Goal: Task Accomplishment & Management: Use online tool/utility

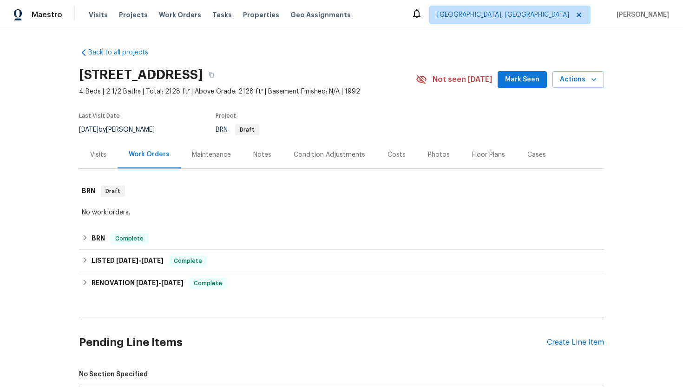
scroll to position [182, 0]
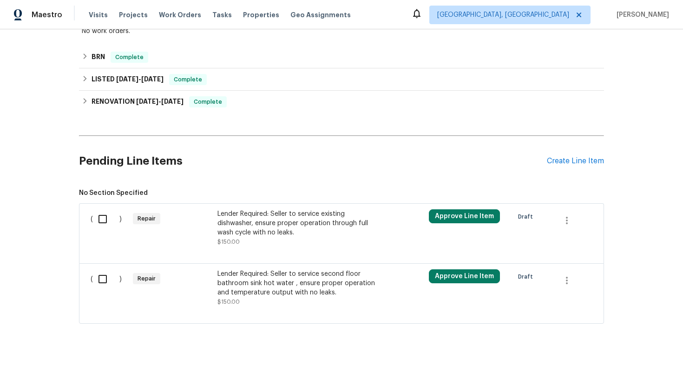
click at [295, 226] on div "Lender Required: Seller to service existing dishwasher, ensure proper operation…" at bounding box center [300, 223] width 164 height 28
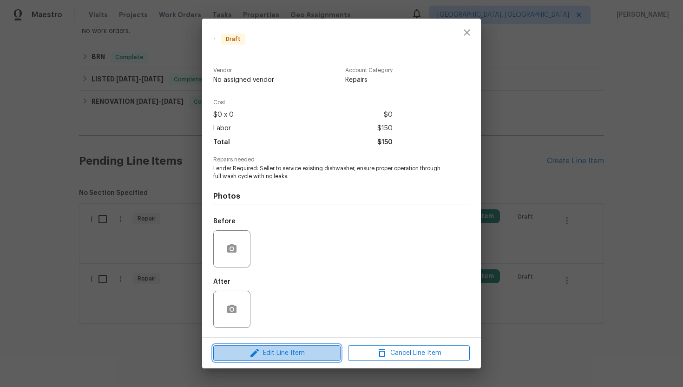
click at [264, 350] on span "Edit Line Item" at bounding box center [277, 353] width 122 height 12
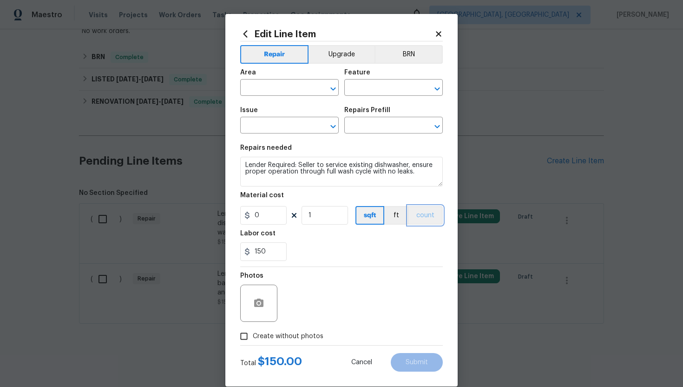
click at [431, 223] on button "count" at bounding box center [425, 215] width 35 height 19
click at [404, 56] on button "BRN" at bounding box center [409, 54] width 68 height 19
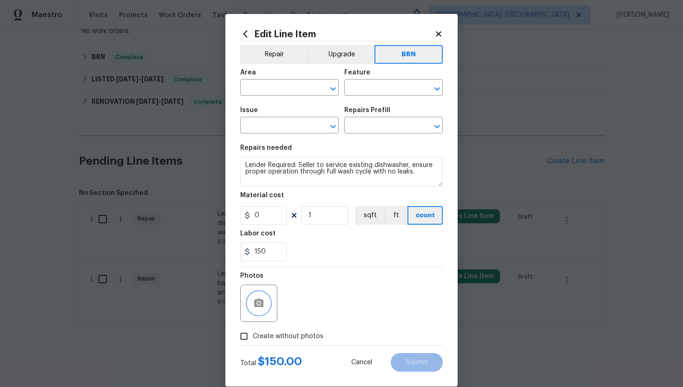
click at [259, 304] on circle "button" at bounding box center [259, 303] width 3 height 3
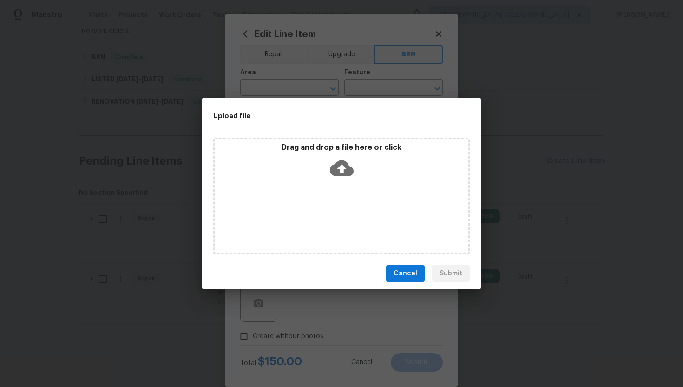
click at [339, 165] on icon at bounding box center [342, 168] width 24 height 16
click at [337, 173] on icon at bounding box center [342, 168] width 24 height 16
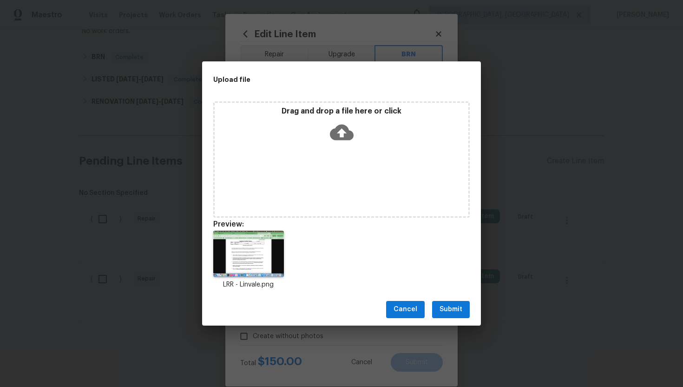
click at [448, 313] on span "Submit" at bounding box center [451, 310] width 23 height 12
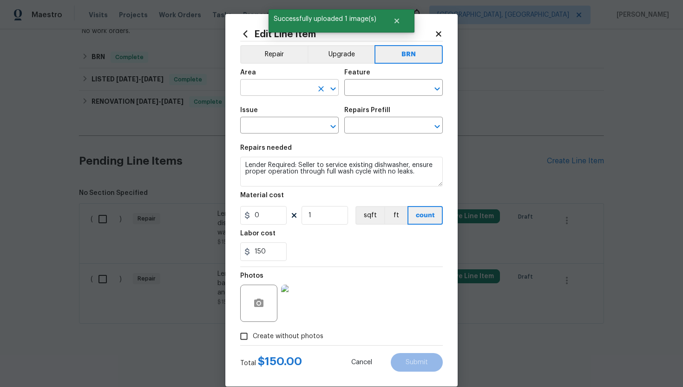
click at [284, 91] on input "text" at bounding box center [276, 88] width 73 height 14
click at [283, 110] on li "Kitchen" at bounding box center [289, 109] width 99 height 15
type input "Kitchen"
click at [360, 93] on input "text" at bounding box center [381, 88] width 73 height 14
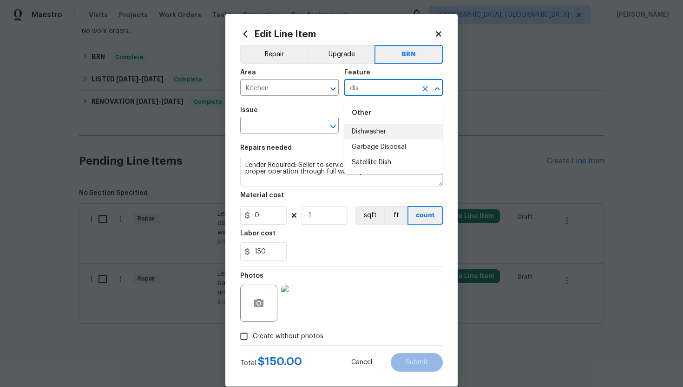
click at [368, 129] on li "Dishwasher" at bounding box center [394, 131] width 99 height 15
type input "Dishwasher"
click at [294, 119] on input "text" at bounding box center [276, 126] width 73 height 14
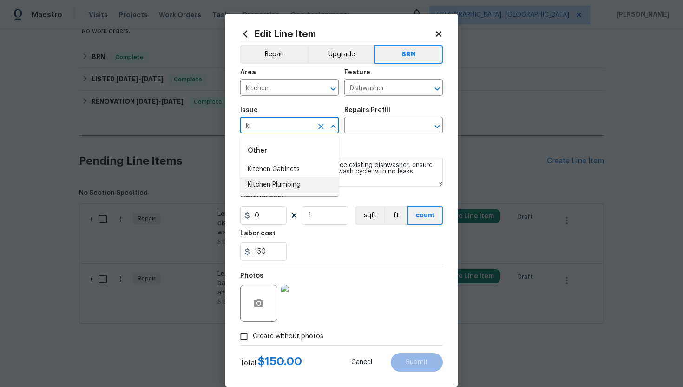
click at [283, 183] on li "Kitchen Plumbing" at bounding box center [289, 184] width 99 height 15
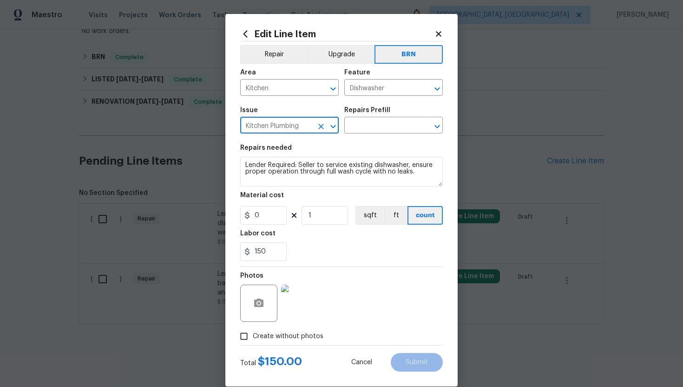
type input "Kitchen Plumbing"
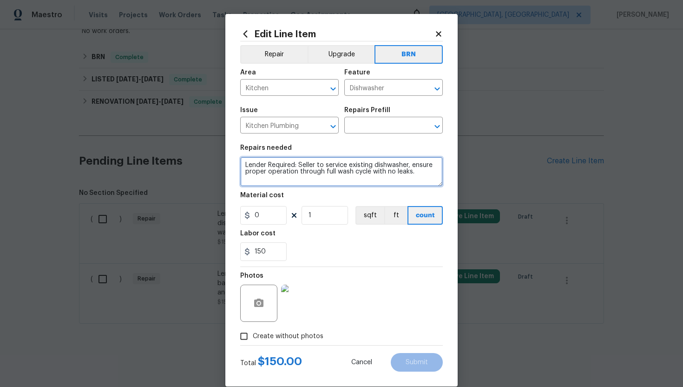
drag, startPoint x: 245, startPoint y: 166, endPoint x: 354, endPoint y: 194, distance: 113.3
click at [354, 194] on section "Repairs needed Lender Required: Seller to service existing dishwasher, ensure p…" at bounding box center [341, 202] width 203 height 127
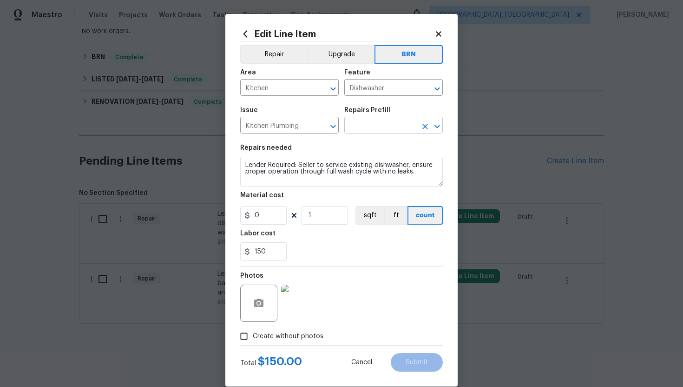
click at [363, 129] on input "text" at bounding box center [381, 126] width 73 height 14
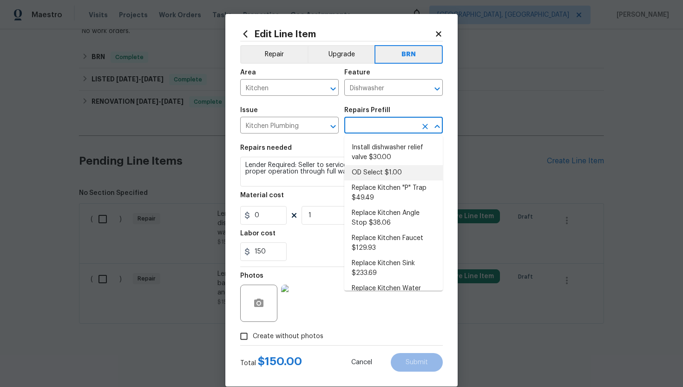
scroll to position [42, 0]
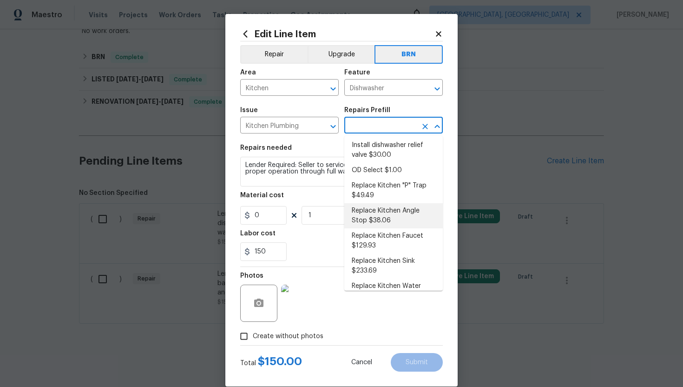
click at [384, 215] on li "Replace Kitchen Angle Stop $38.06" at bounding box center [394, 215] width 99 height 25
type input "Plumbing"
type input "Replace Kitchen Angle Stop $38.06"
type textarea "Remove the existing kitchen angle stop/valve and replace with new. Ensure that …"
type input "38.06"
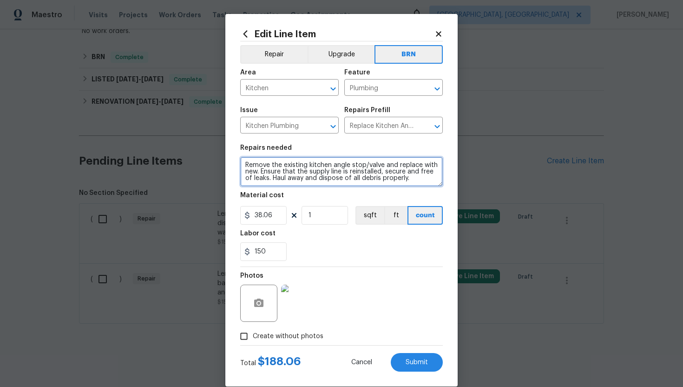
drag, startPoint x: 244, startPoint y: 166, endPoint x: 322, endPoint y: 198, distance: 83.7
click at [322, 198] on section "Repairs needed Remove the existing kitchen angle stop/valve and replace with ne…" at bounding box center [341, 202] width 203 height 127
paste textarea "Lender Required: Seller to service existing dishwasher, ensure proper operation…"
type textarea "Lender Required: Seller to service existing dishwasher, ensure proper operation…"
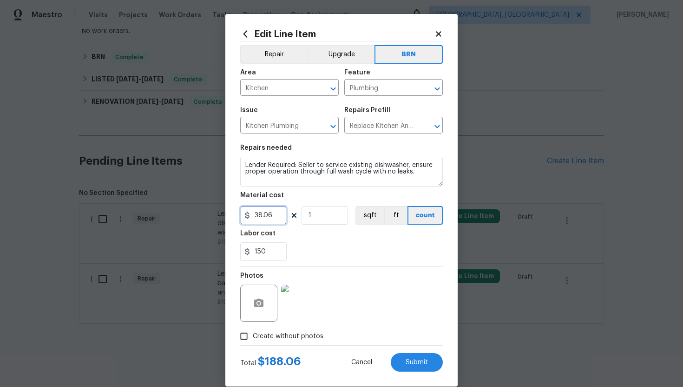
drag, startPoint x: 277, startPoint y: 219, endPoint x: 249, endPoint y: 218, distance: 28.4
click at [249, 218] on div "38.06" at bounding box center [263, 215] width 46 height 19
type input "0"
click at [359, 258] on div "150" at bounding box center [341, 251] width 203 height 19
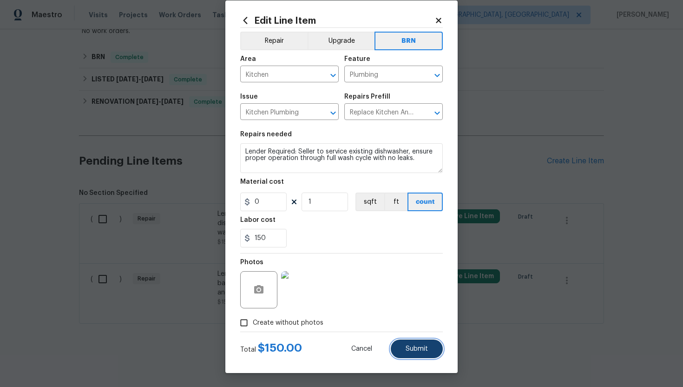
click at [422, 348] on span "Submit" at bounding box center [417, 348] width 22 height 7
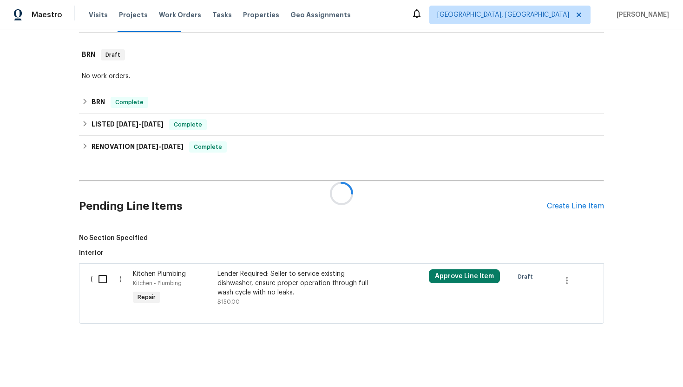
scroll to position [182, 0]
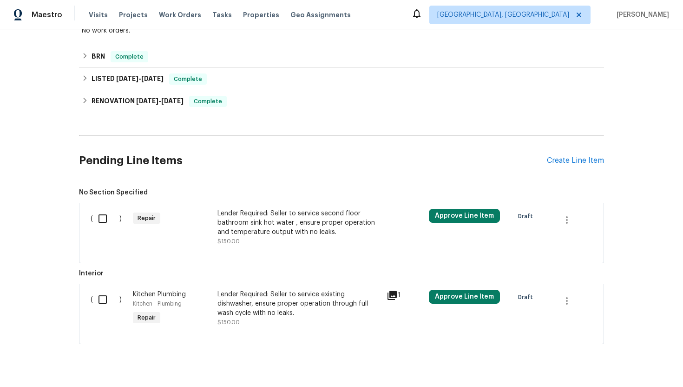
click at [231, 229] on div "Lender Required: Seller to service second floor bathroom sink hot water , ensur…" at bounding box center [300, 223] width 164 height 28
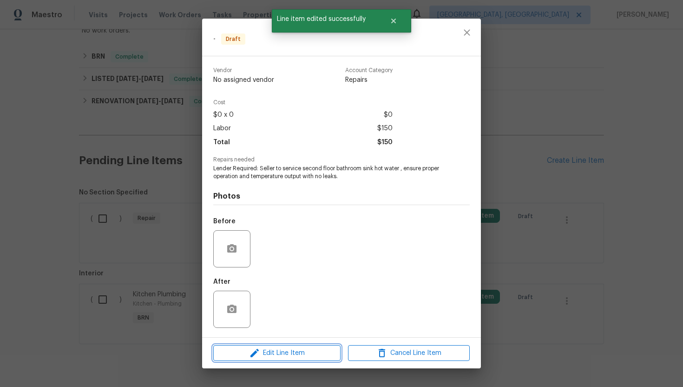
click at [285, 351] on span "Edit Line Item" at bounding box center [277, 353] width 122 height 12
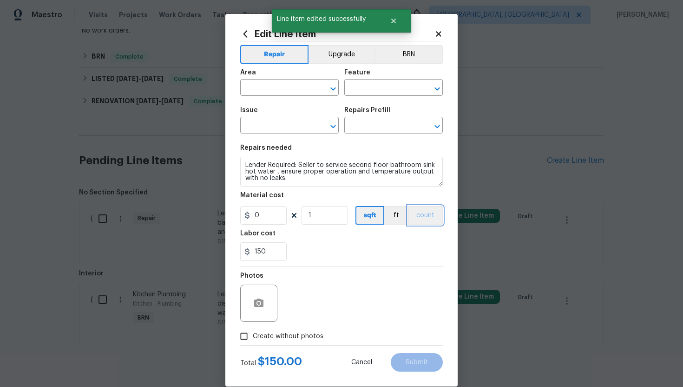
click at [424, 214] on button "count" at bounding box center [425, 215] width 35 height 19
click at [413, 60] on button "BRN" at bounding box center [409, 54] width 68 height 19
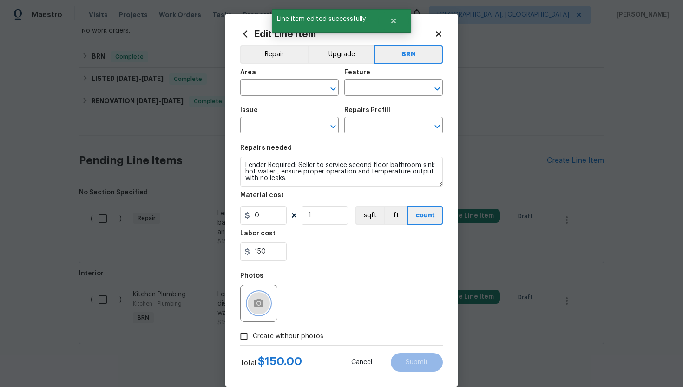
click at [253, 302] on icon "button" at bounding box center [258, 303] width 11 height 11
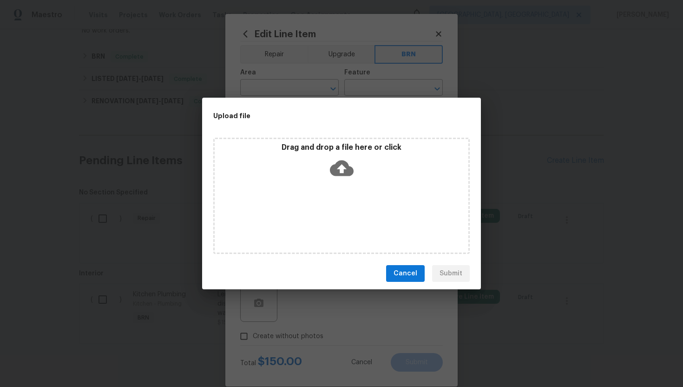
click at [342, 175] on icon at bounding box center [342, 168] width 24 height 24
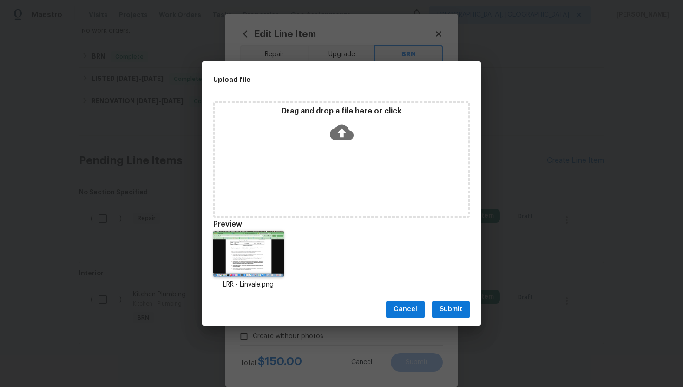
click at [450, 309] on span "Submit" at bounding box center [451, 310] width 23 height 12
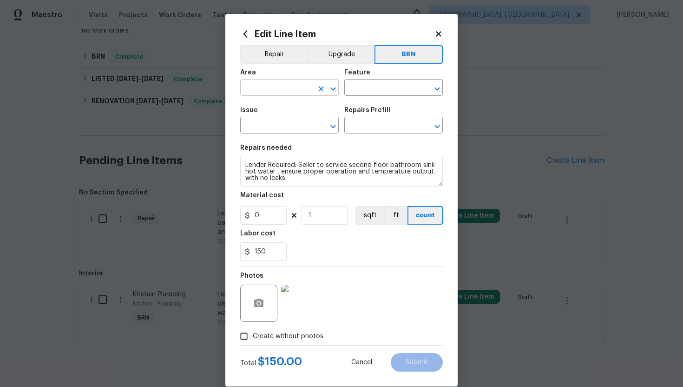
click at [288, 90] on input "text" at bounding box center [276, 88] width 73 height 14
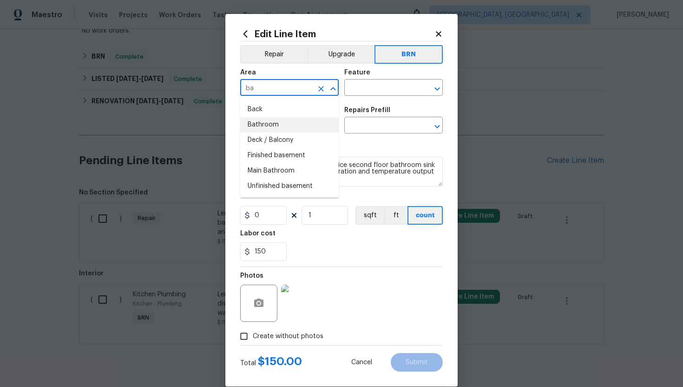
click at [299, 124] on li "Bathroom" at bounding box center [289, 124] width 99 height 15
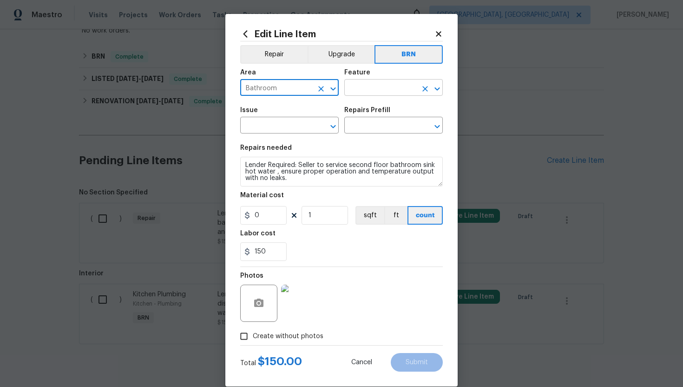
type input "Bathroom"
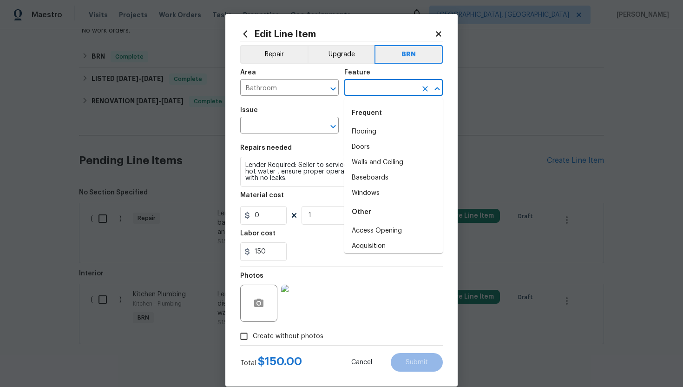
click at [365, 86] on input "text" at bounding box center [381, 88] width 73 height 14
click at [310, 166] on textarea "Lender Required: Seller to service second floor bathroom sink hot water , ensur…" at bounding box center [341, 172] width 203 height 30
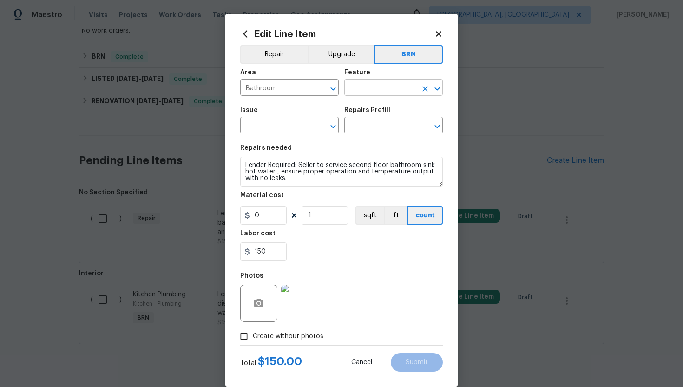
click at [379, 90] on input "text" at bounding box center [381, 88] width 73 height 14
click at [381, 129] on li "Sink" at bounding box center [394, 131] width 99 height 15
type input "Sink"
click at [279, 129] on input "text" at bounding box center [276, 126] width 73 height 14
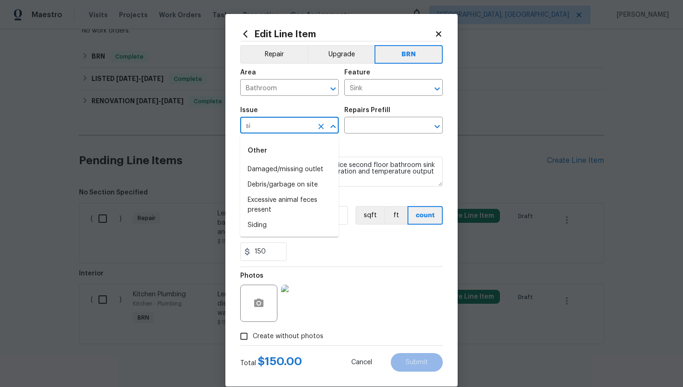
type input "s"
click at [293, 183] on li "Kitchen Plumbing" at bounding box center [289, 184] width 99 height 15
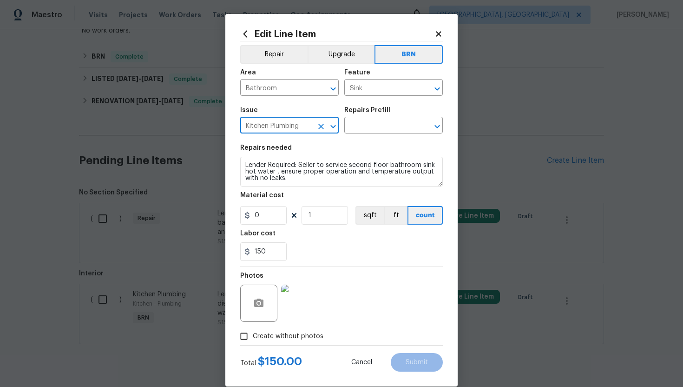
type input "Kitchen Plumbing"
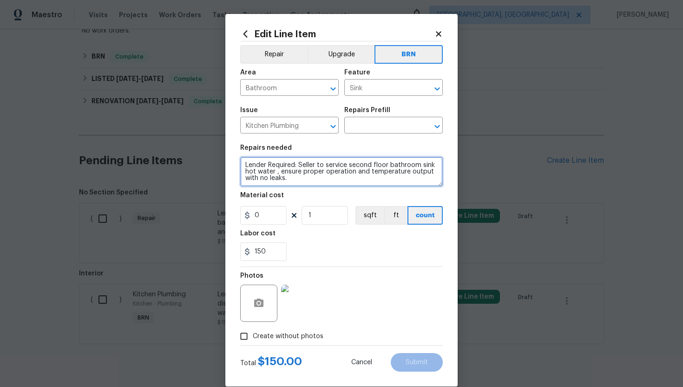
drag, startPoint x: 244, startPoint y: 167, endPoint x: 300, endPoint y: 191, distance: 61.1
click at [300, 191] on section "Repairs needed Lender Required: Seller to service second floor bathroom sink ho…" at bounding box center [341, 202] width 203 height 127
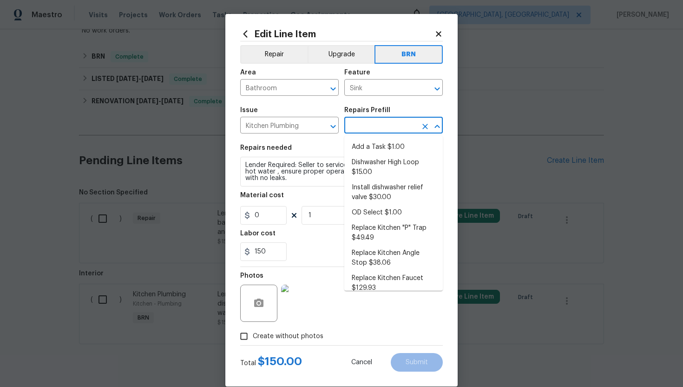
click at [384, 127] on input "text" at bounding box center [381, 126] width 73 height 14
click at [386, 190] on li "Install dishwasher relief valve $30.00" at bounding box center [394, 192] width 99 height 25
type input "Plumbing"
type input "Install dishwasher relief valve $30.00"
type textarea "Install dishwasher relief valve, to match the faucet finish."
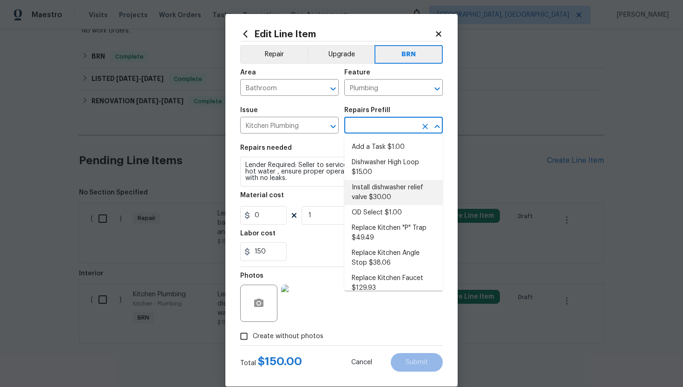
type input "30"
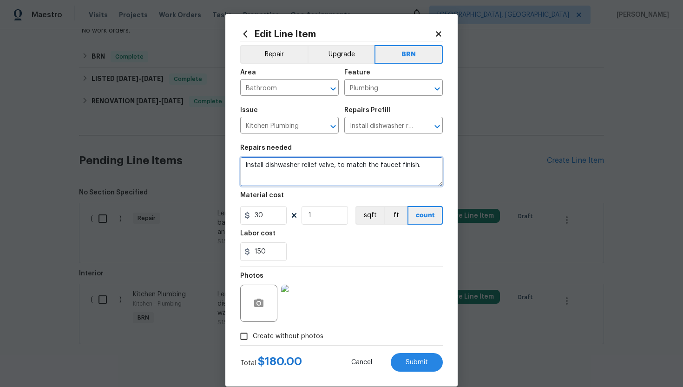
drag, startPoint x: 245, startPoint y: 166, endPoint x: 397, endPoint y: 177, distance: 152.5
click at [397, 177] on textarea "Install dishwasher relief valve, to match the faucet finish." at bounding box center [341, 172] width 203 height 30
paste textarea "Lender Required: Seller to service second floor bathroom sink hot water , ensur…"
type textarea "Lender Required: Seller to service second floor bathroom sink hot water , ensur…"
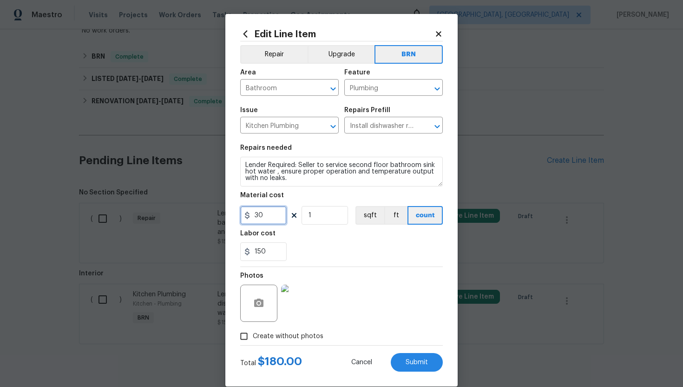
click at [258, 218] on input "30" at bounding box center [263, 215] width 46 height 19
type input "0"
click at [342, 259] on div "150" at bounding box center [341, 251] width 203 height 19
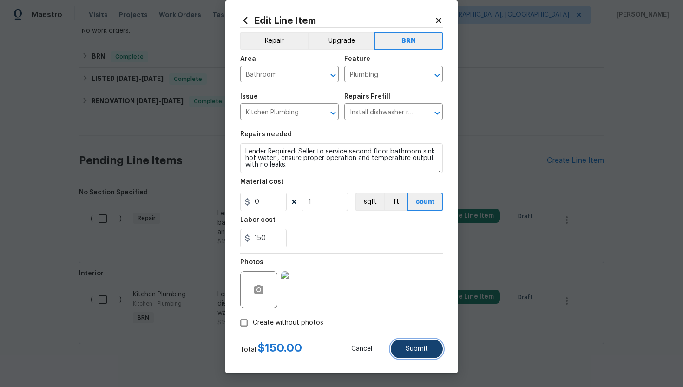
click at [420, 345] on span "Submit" at bounding box center [417, 348] width 22 height 7
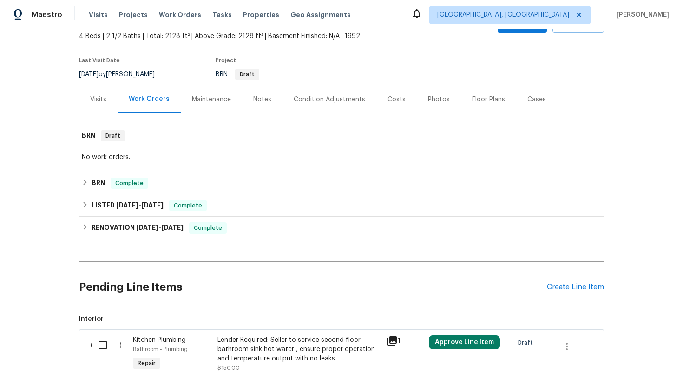
scroll to position [182, 0]
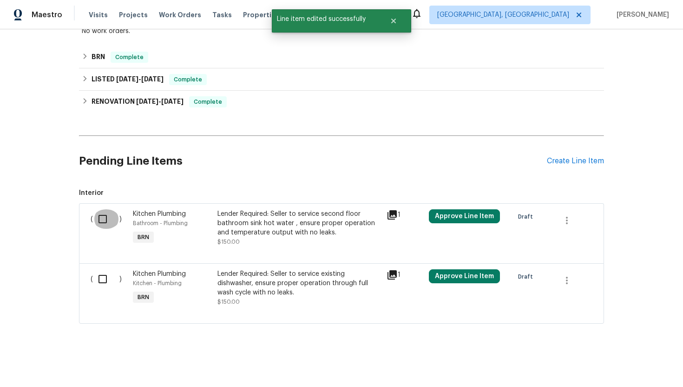
click at [100, 219] on input "checkbox" at bounding box center [106, 219] width 27 height 20
checkbox input "true"
click at [104, 279] on input "checkbox" at bounding box center [106, 279] width 27 height 20
checkbox input "true"
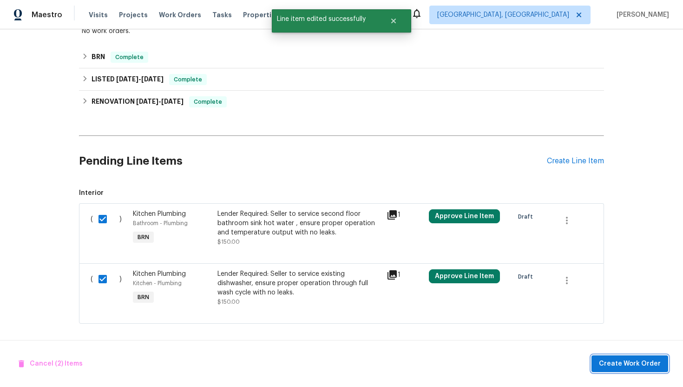
click at [608, 360] on span "Create Work Order" at bounding box center [630, 364] width 62 height 12
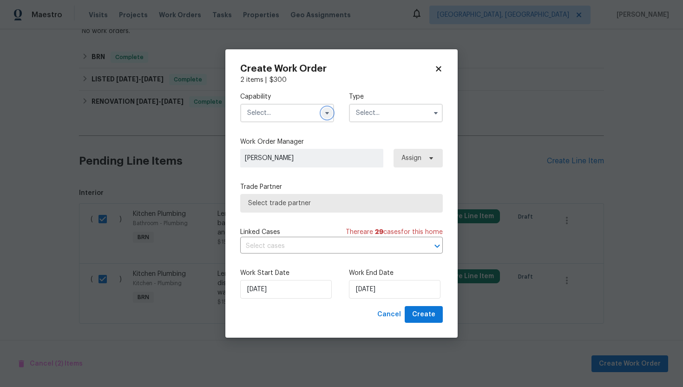
click at [325, 114] on icon "button" at bounding box center [327, 112] width 7 height 7
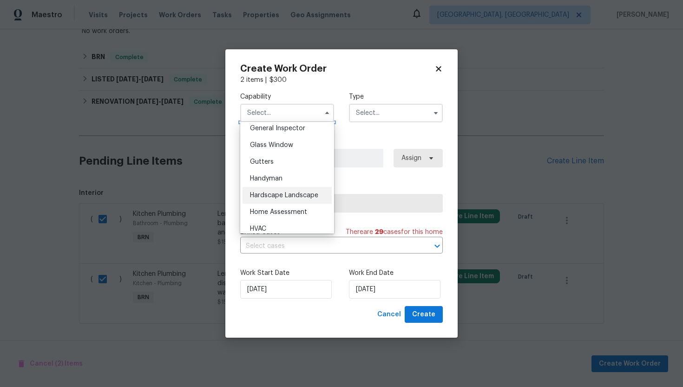
scroll to position [467, 0]
click at [279, 179] on span "Handyman" at bounding box center [266, 176] width 33 height 7
type input "Handyman"
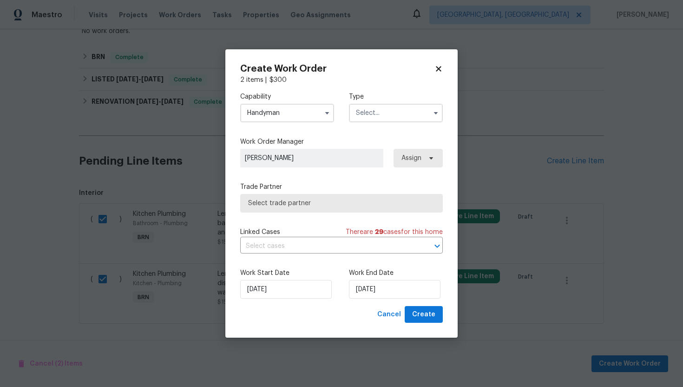
click at [370, 119] on input "text" at bounding box center [396, 113] width 94 height 19
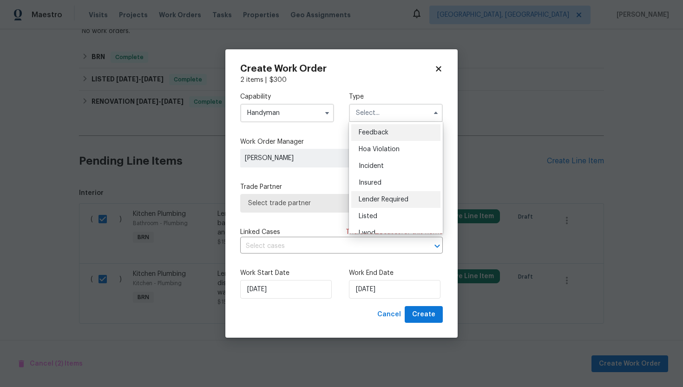
click at [379, 198] on span "Lender Required" at bounding box center [384, 199] width 50 height 7
type input "Lender Required"
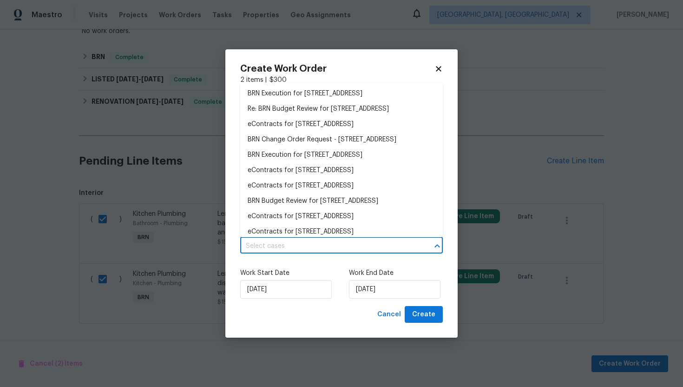
click at [325, 247] on input "text" at bounding box center [328, 246] width 177 height 14
click at [333, 95] on li "BRN Execution for [STREET_ADDRESS]" at bounding box center [341, 93] width 203 height 15
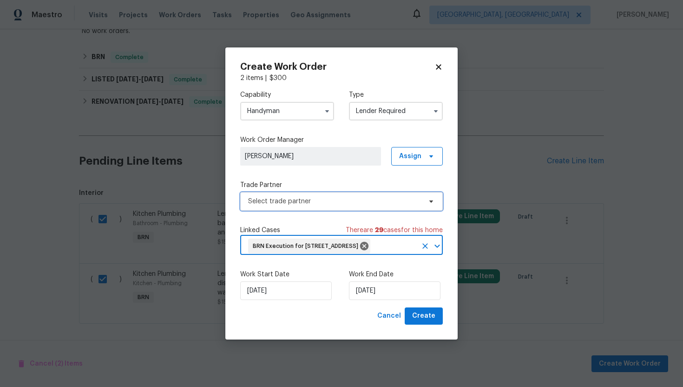
click at [311, 197] on span "Select trade partner" at bounding box center [334, 201] width 173 height 9
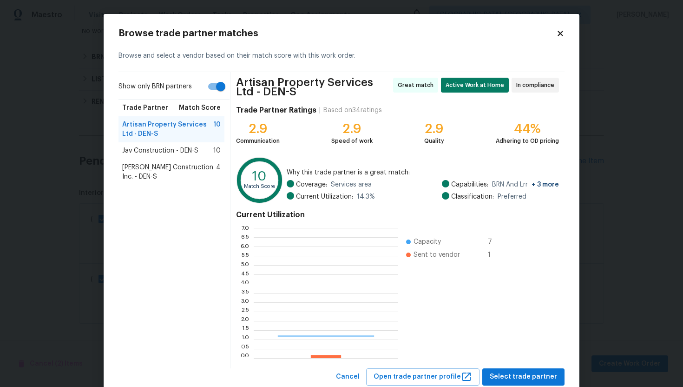
scroll to position [130, 145]
click at [212, 91] on input "Show only BRN partners" at bounding box center [220, 87] width 53 height 18
checkbox input "false"
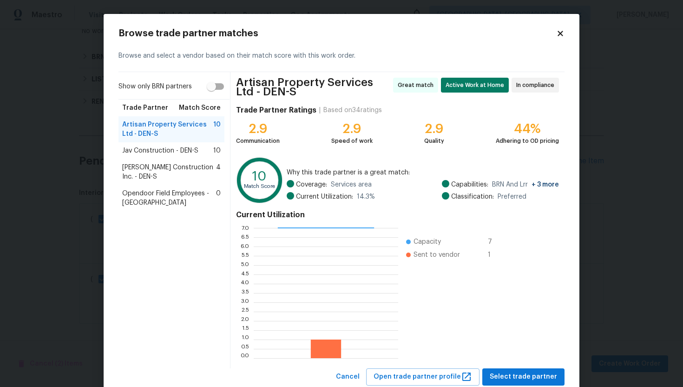
click at [185, 155] on div "Jav Construction - DEN-S 10" at bounding box center [172, 150] width 106 height 17
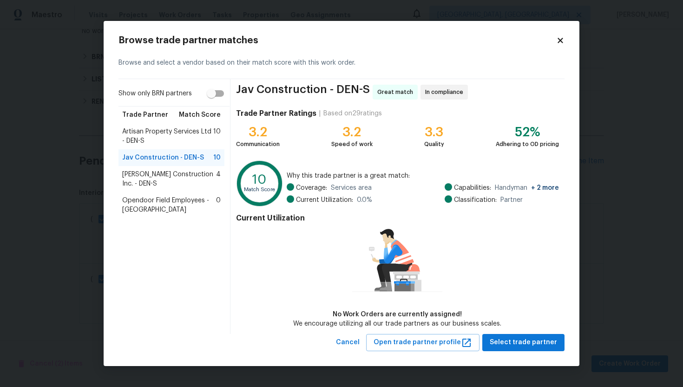
click at [183, 142] on span "Artisan Property Services Ltd - DEN-S" at bounding box center [167, 136] width 91 height 19
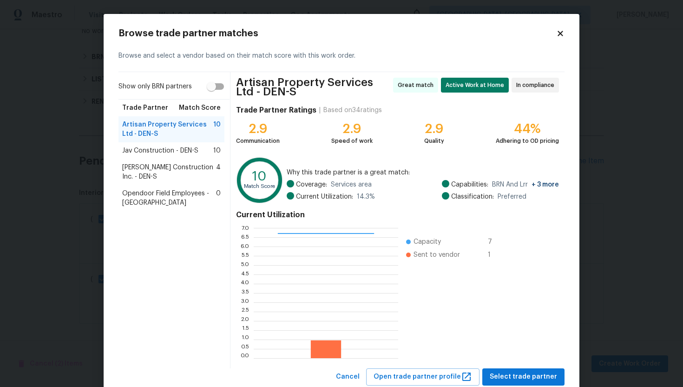
scroll to position [27, 0]
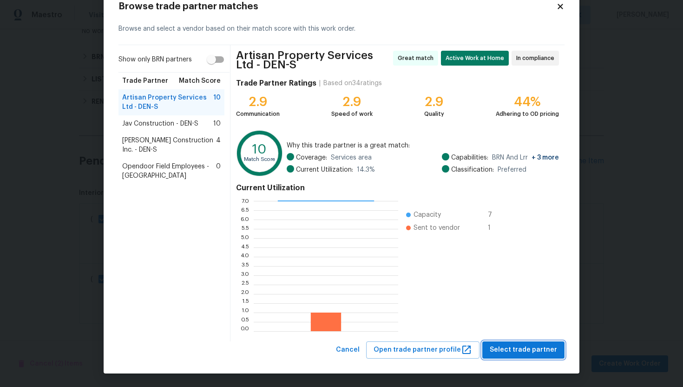
click at [516, 352] on span "Select trade partner" at bounding box center [523, 350] width 67 height 12
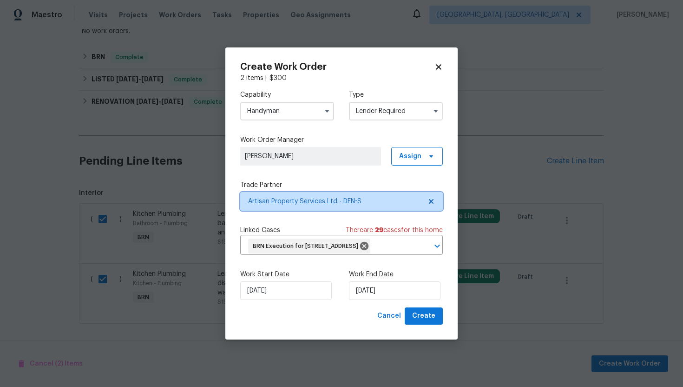
scroll to position [0, 0]
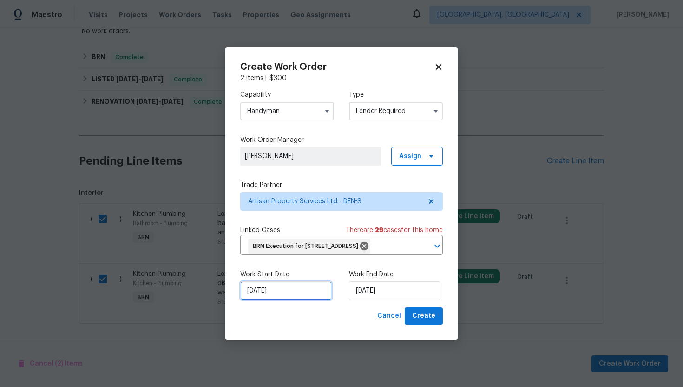
click at [264, 300] on input "[DATE]" at bounding box center [286, 290] width 92 height 19
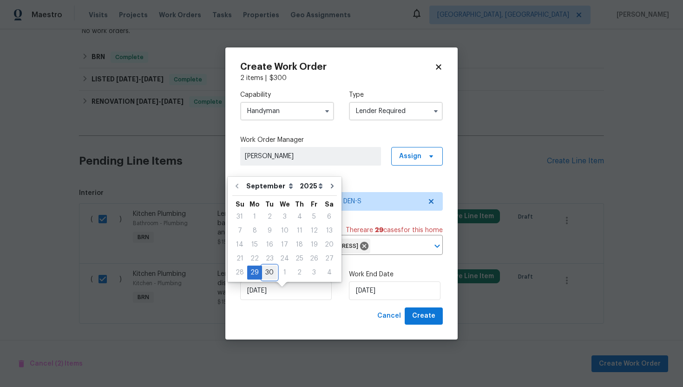
click at [268, 269] on div "30" at bounding box center [269, 272] width 15 height 13
type input "[DATE]"
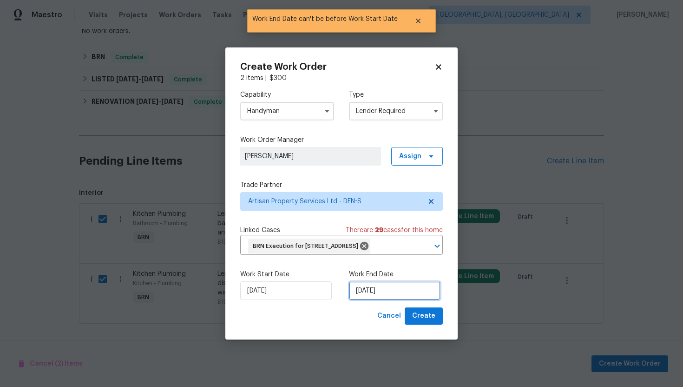
click at [369, 300] on input "[DATE]" at bounding box center [395, 290] width 92 height 19
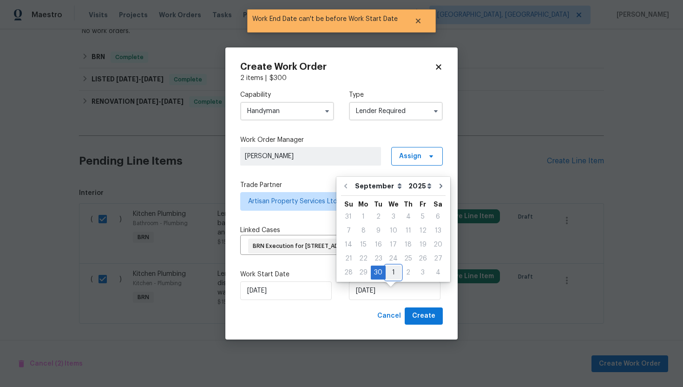
click at [389, 269] on div "1" at bounding box center [393, 272] width 15 height 13
type input "[DATE]"
select select "9"
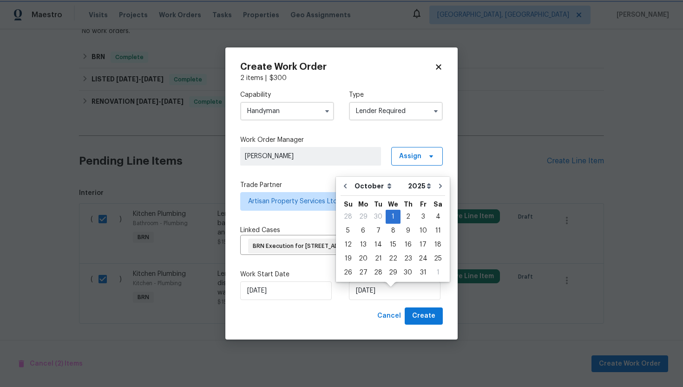
click at [323, 272] on div "Work Start Date [DATE] Work End Date [DATE]" at bounding box center [341, 284] width 203 height 45
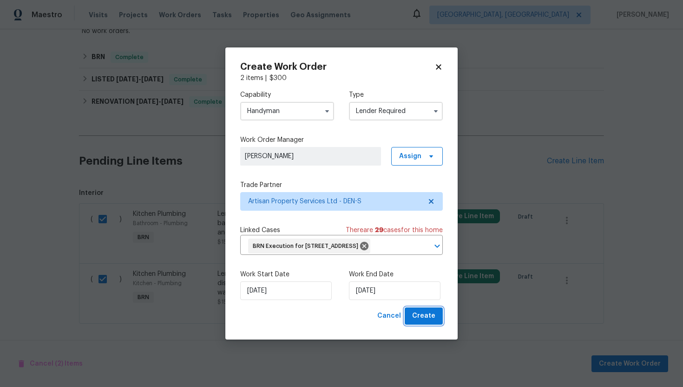
click at [414, 323] on button "Create" at bounding box center [424, 315] width 38 height 17
checkbox input "false"
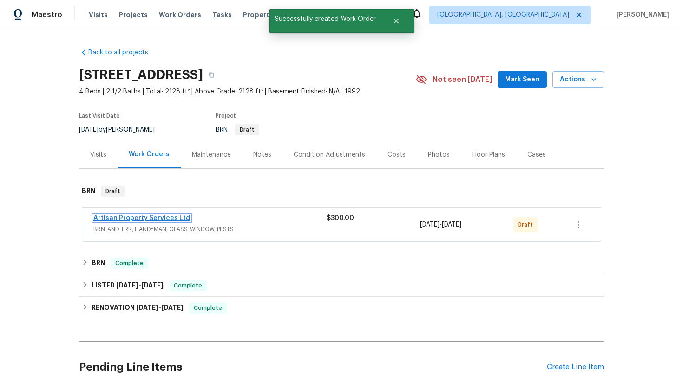
click at [168, 220] on link "Artisan Property Services Ltd" at bounding box center [141, 218] width 97 height 7
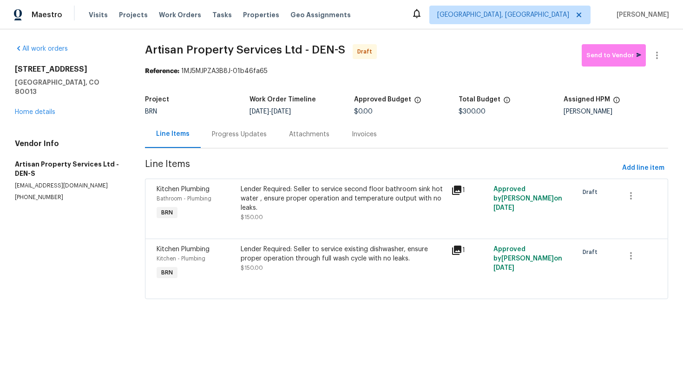
click at [244, 141] on div "Progress Updates" at bounding box center [239, 133] width 77 height 27
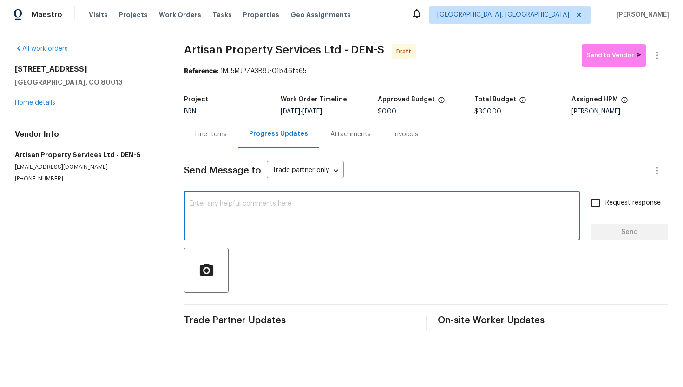
click at [238, 209] on textarea at bounding box center [382, 216] width 385 height 33
paste textarea "Hey! This is Ajay with Opendoor. I’m confirming a BRN Work Order for the proper…"
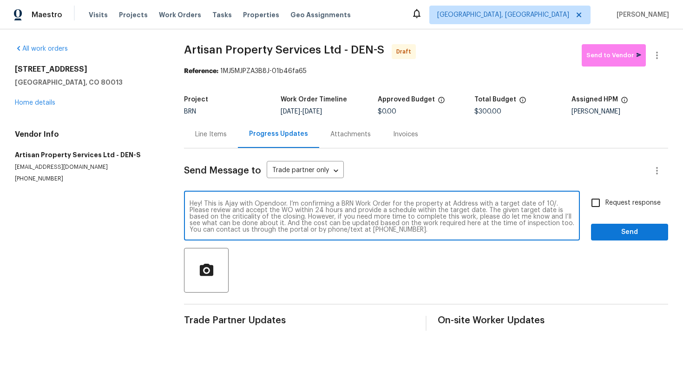
click at [460, 203] on textarea "Hey! This is Ajay with Opendoor. I’m confirming a BRN Work Order for the proper…" at bounding box center [382, 216] width 385 height 33
paste textarea "[STREET_ADDRESS]"
click at [262, 212] on textarea "Hey! This is Ajay with Opendoor. I’m confirming a BRN Work Order for the proper…" at bounding box center [382, 216] width 385 height 33
type textarea "Hey! This is Ajay with Opendoor. I’m confirming a BRN Work Order for the proper…"
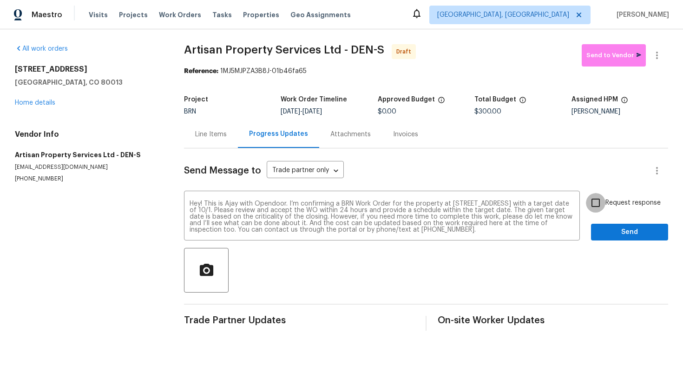
click at [596, 210] on input "Request response" at bounding box center [596, 203] width 20 height 20
checkbox input "true"
click at [604, 231] on span "Send" at bounding box center [630, 232] width 62 height 12
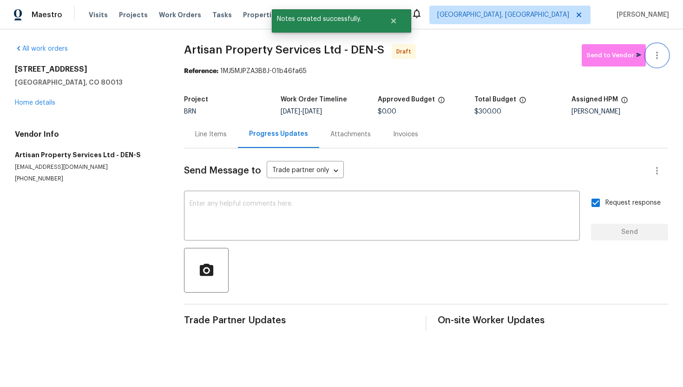
click at [654, 58] on icon "button" at bounding box center [657, 55] width 11 height 11
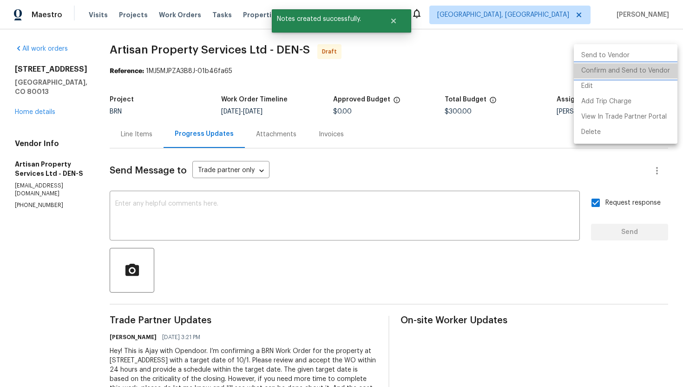
click at [644, 73] on li "Confirm and Send to Vendor" at bounding box center [626, 70] width 104 height 15
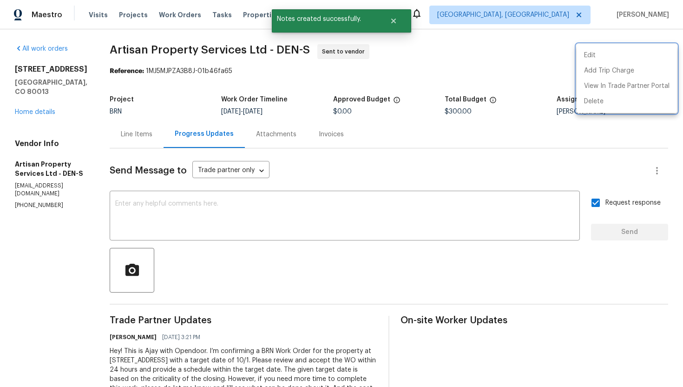
click at [470, 160] on div at bounding box center [341, 193] width 683 height 387
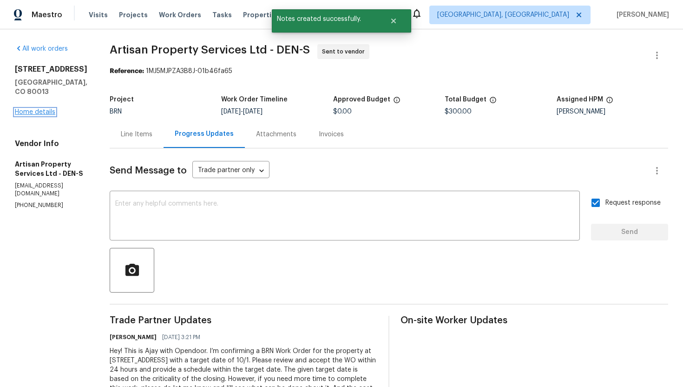
click at [48, 115] on link "Home details" at bounding box center [35, 112] width 40 height 7
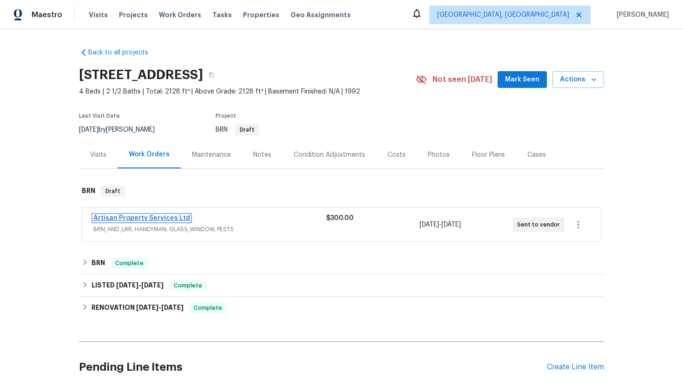
click at [112, 217] on link "Artisan Property Services Ltd" at bounding box center [141, 218] width 97 height 7
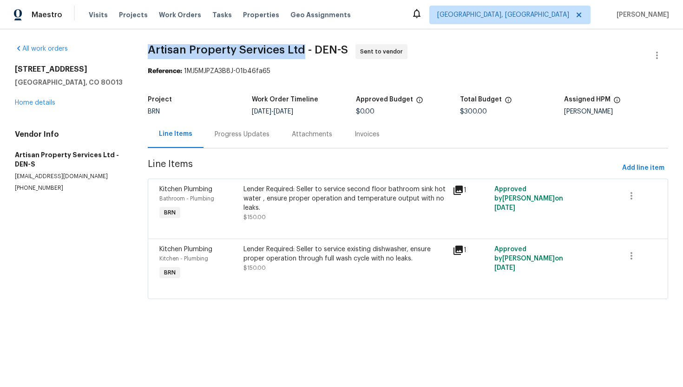
drag, startPoint x: 145, startPoint y: 52, endPoint x: 304, endPoint y: 45, distance: 158.7
click at [304, 45] on div "All work orders [STREET_ADDRESS] Home details Vendor Info Artisan Property Serv…" at bounding box center [341, 177] width 683 height 296
copy span "Artisan Property Services Ltd"
click at [399, 78] on section "Artisan Property Services Ltd - DEN-S Sent to vendor Reference: 1MJ5MJPZA3B8J-0…" at bounding box center [408, 177] width 521 height 266
